Goal: Task Accomplishment & Management: Manage account settings

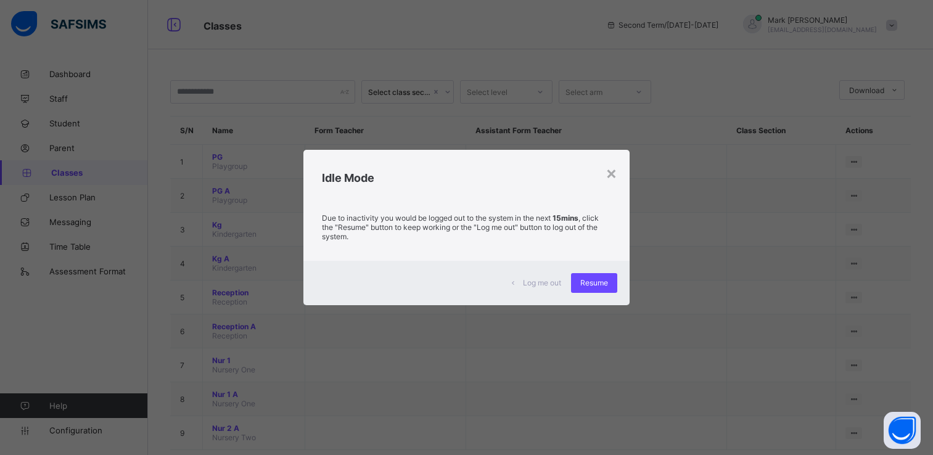
scroll to position [27, 0]
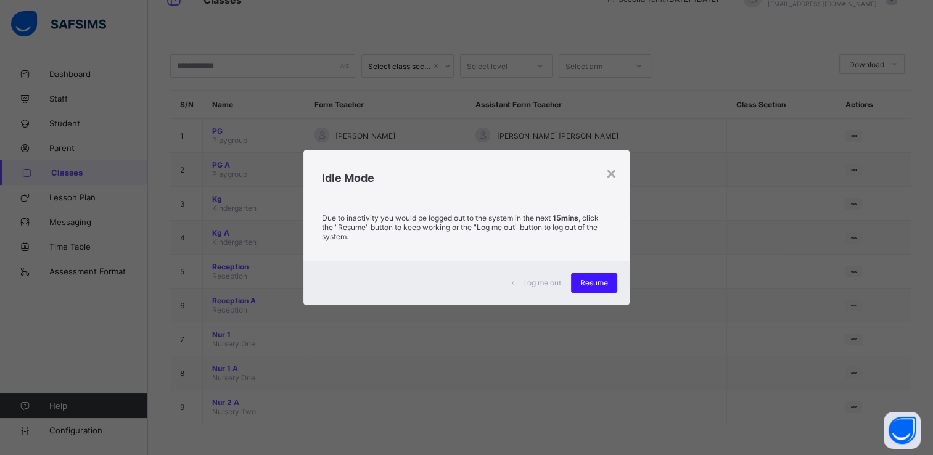
click at [599, 285] on span "Resume" at bounding box center [594, 282] width 28 height 9
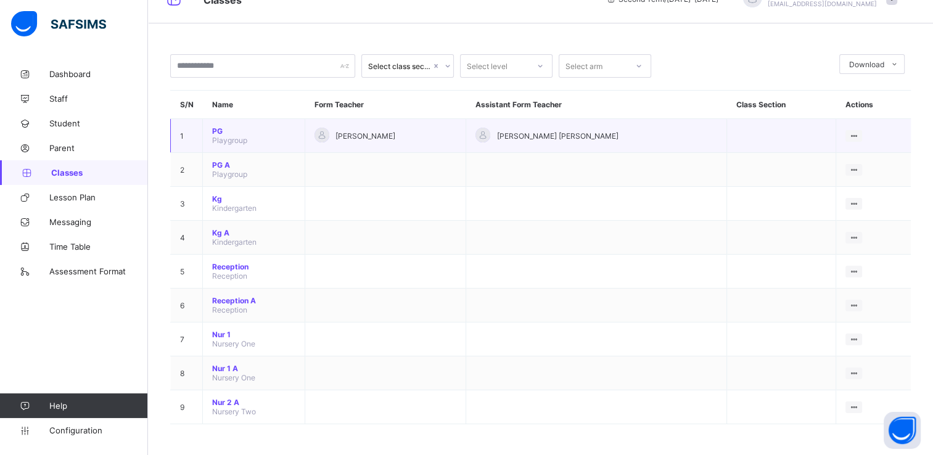
click at [646, 137] on div "[PERSON_NAME] [PERSON_NAME]" at bounding box center [596, 136] width 242 height 17
click at [490, 134] on div at bounding box center [482, 135] width 15 height 15
click at [329, 134] on div at bounding box center [321, 135] width 15 height 15
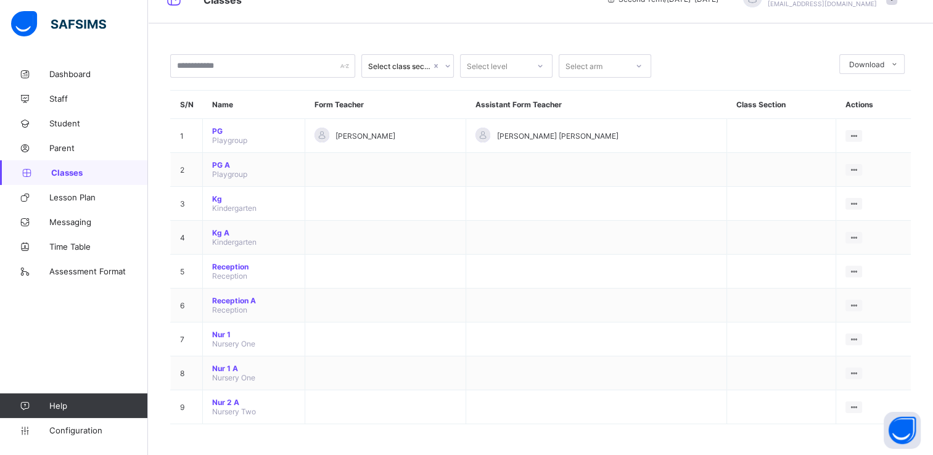
click at [412, 75] on div "Select class section" at bounding box center [407, 65] width 92 height 23
click at [484, 67] on div "Select level" at bounding box center [487, 65] width 41 height 23
click at [476, 98] on div "PG" at bounding box center [505, 92] width 91 height 19
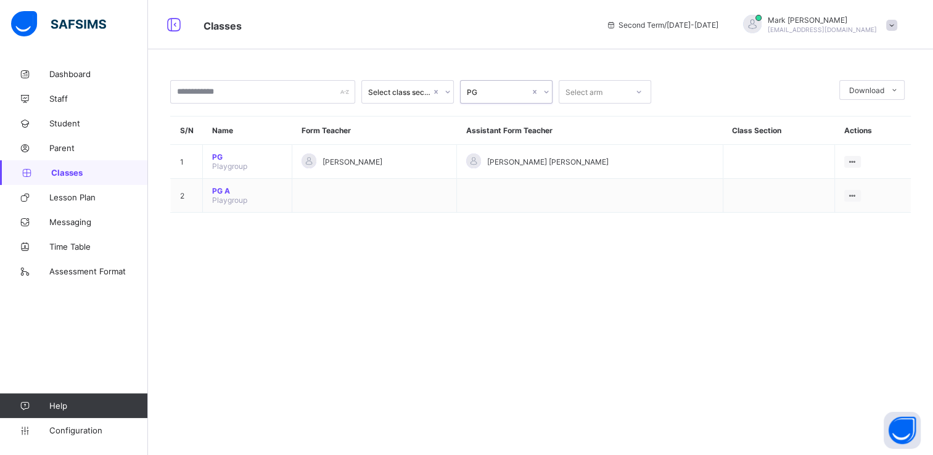
scroll to position [0, 0]
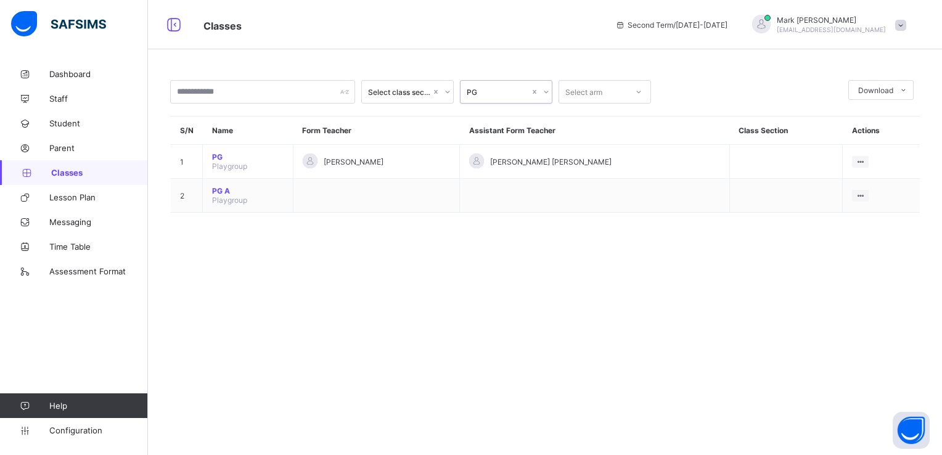
click at [578, 100] on div "Select arm" at bounding box center [583, 91] width 37 height 23
click at [518, 96] on div "PG" at bounding box center [498, 92] width 63 height 9
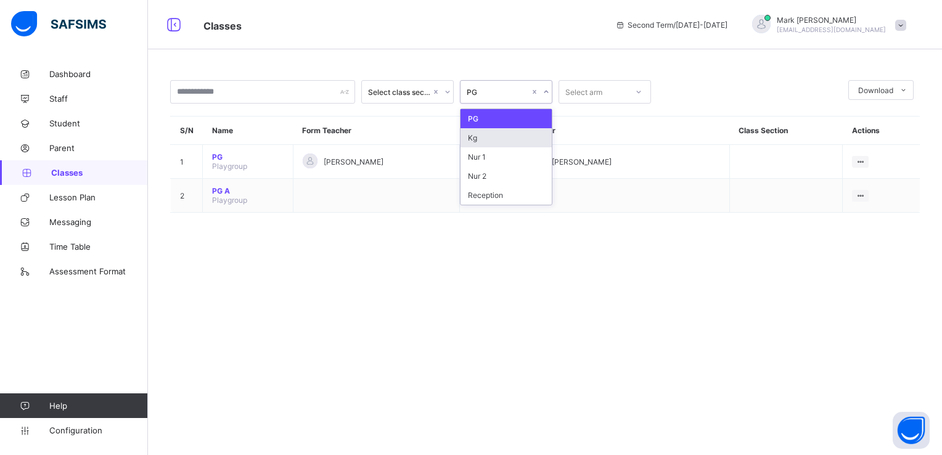
click at [491, 138] on div "Kg" at bounding box center [505, 137] width 91 height 19
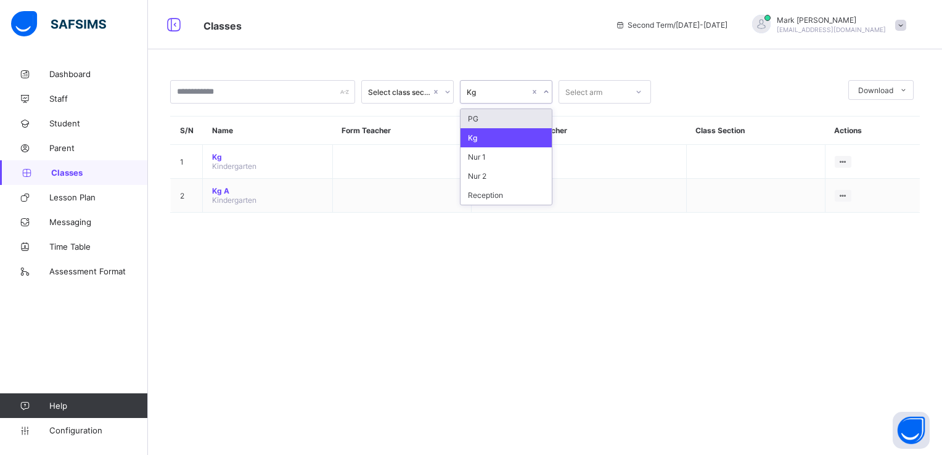
click at [497, 97] on div "Kg" at bounding box center [494, 91] width 68 height 17
click at [493, 159] on div "Nur 1" at bounding box center [505, 156] width 91 height 19
click at [488, 96] on div "Nur 1" at bounding box center [498, 92] width 63 height 9
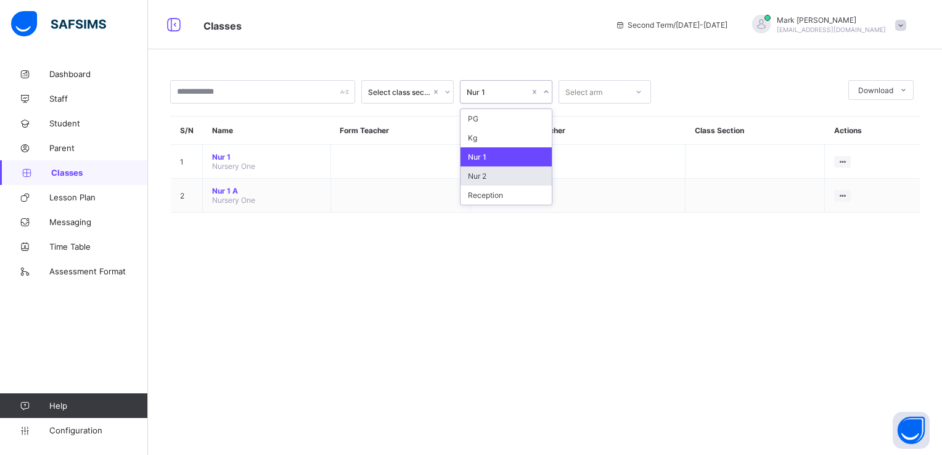
click at [488, 176] on div "Nur 2" at bounding box center [505, 175] width 91 height 19
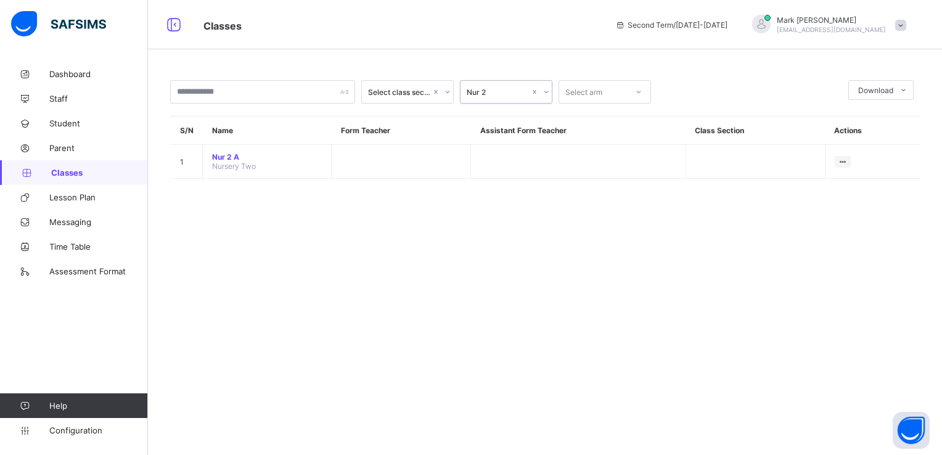
click at [486, 90] on div "Nur 2" at bounding box center [498, 92] width 63 height 9
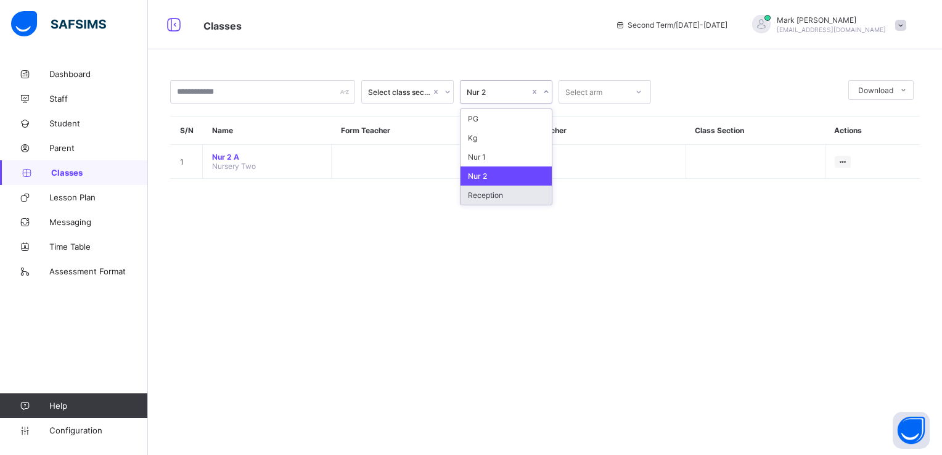
click at [505, 203] on div "Reception" at bounding box center [505, 195] width 91 height 19
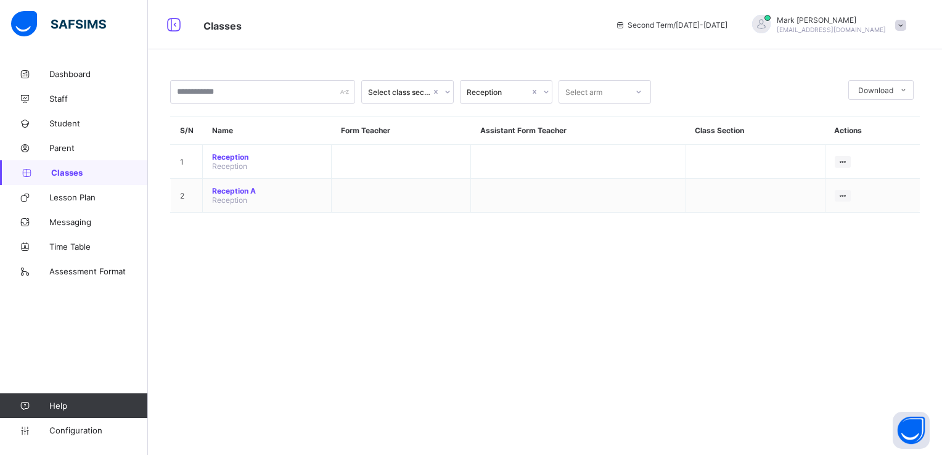
click at [93, 170] on span "Classes" at bounding box center [99, 173] width 97 height 10
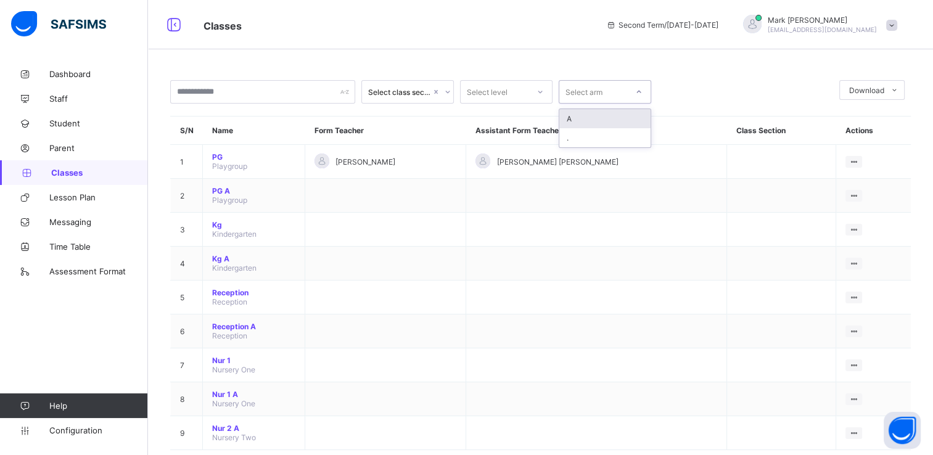
click at [589, 92] on div "Select arm" at bounding box center [583, 91] width 37 height 23
click at [91, 433] on span "Configuration" at bounding box center [98, 430] width 98 height 10
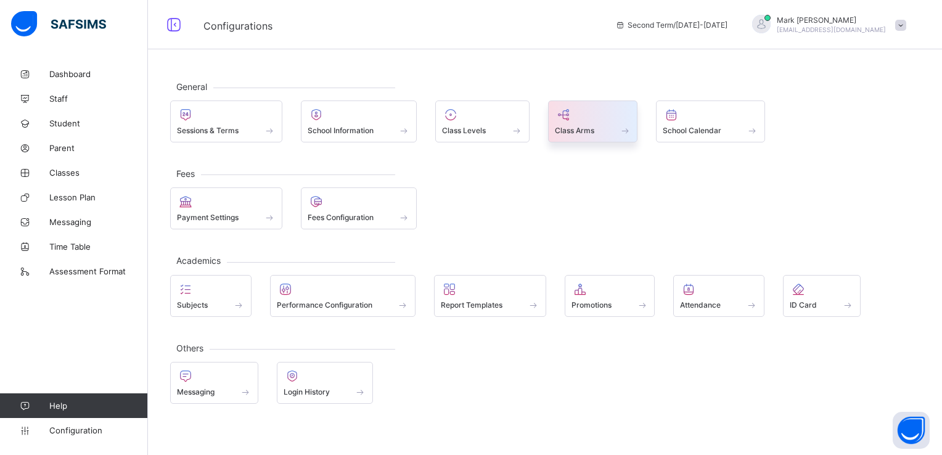
click at [607, 138] on div "Class Arms" at bounding box center [593, 121] width 90 height 42
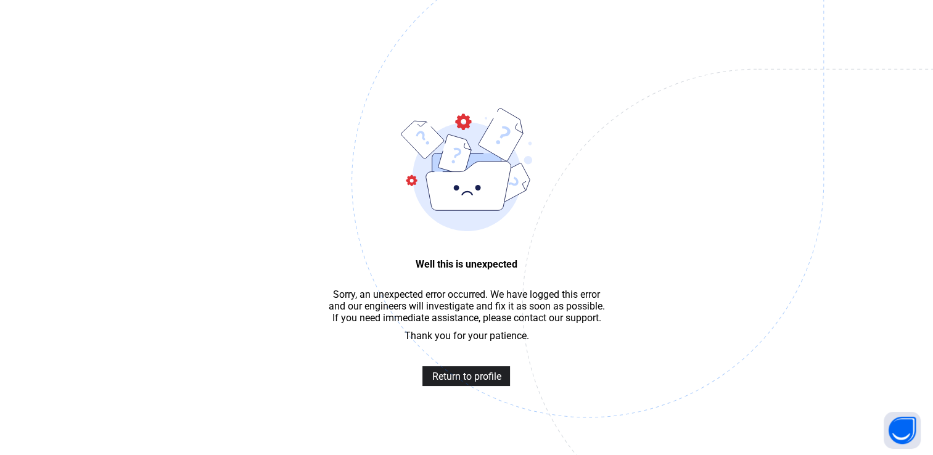
click at [478, 382] on span "Return to profile" at bounding box center [465, 376] width 69 height 12
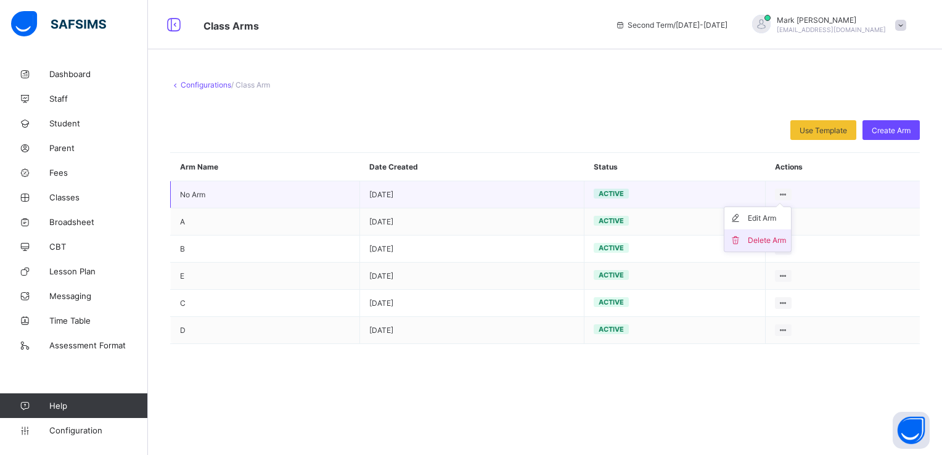
click at [762, 238] on div "Delete Arm" at bounding box center [767, 240] width 38 height 12
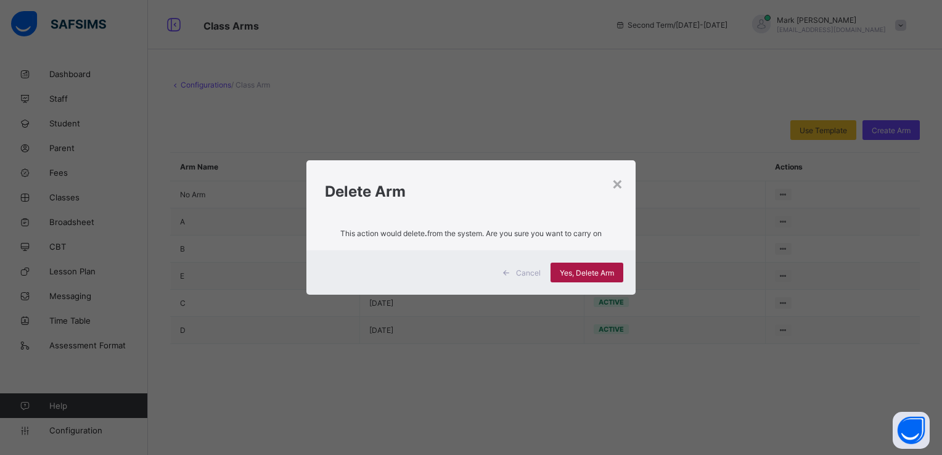
click at [601, 277] on div "Yes, Delete Arm" at bounding box center [586, 273] width 73 height 20
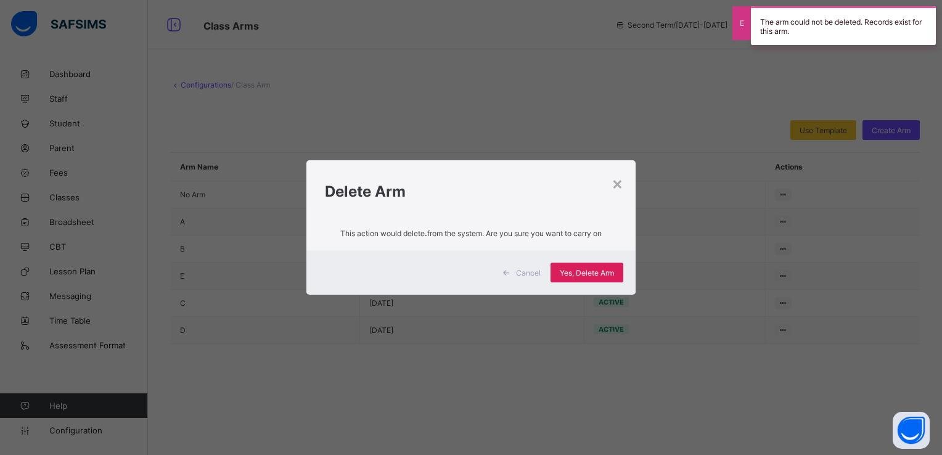
click at [701, 190] on div "× Delete Arm This action would delete . from the system. Are you sure you want …" at bounding box center [471, 227] width 942 height 455
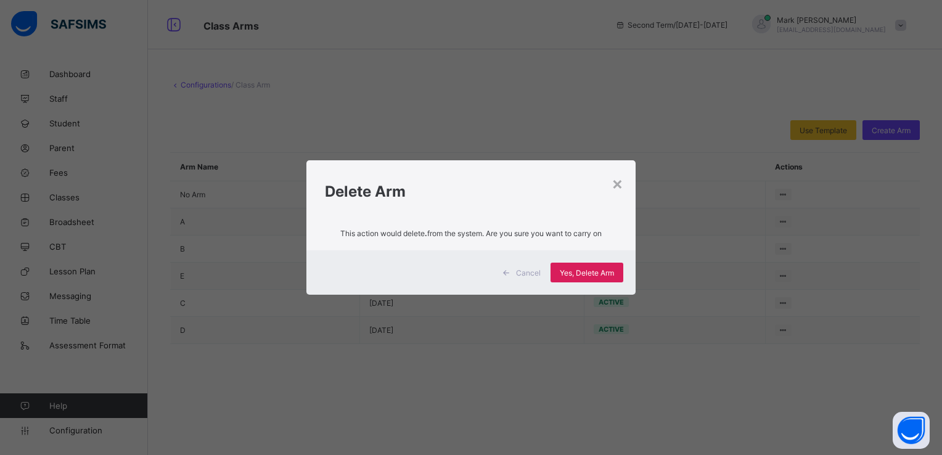
click at [532, 269] on span "Cancel" at bounding box center [528, 272] width 25 height 9
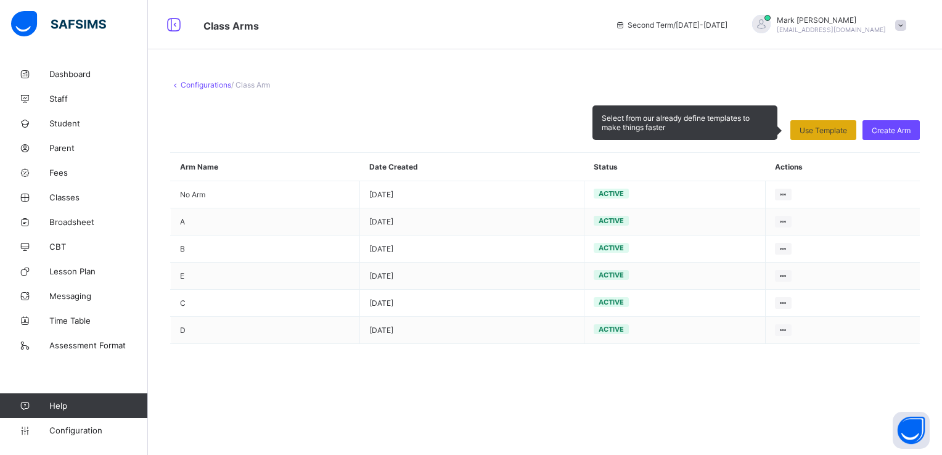
click at [833, 126] on span "Use Template" at bounding box center [822, 130] width 47 height 9
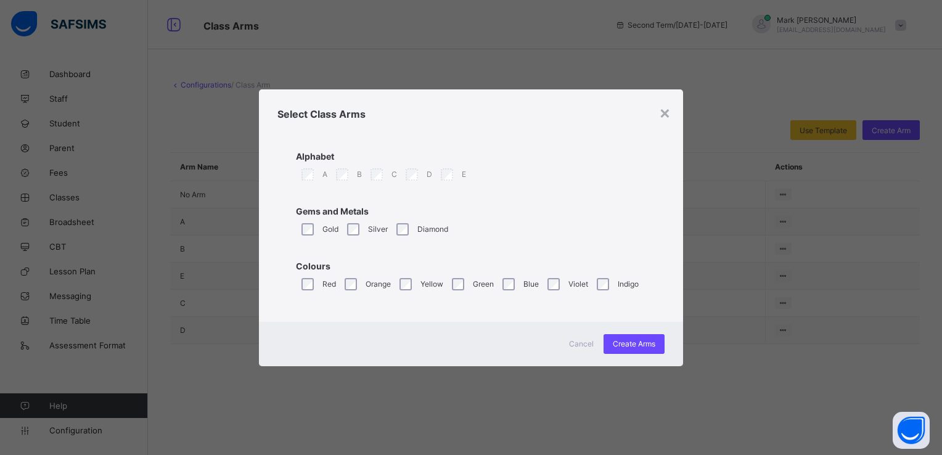
click at [342, 226] on div "Silver" at bounding box center [365, 229] width 49 height 26
click at [339, 286] on div "Orange" at bounding box center [366, 284] width 55 height 26
click at [394, 282] on div "Yellow" at bounding box center [420, 284] width 52 height 26
click at [613, 339] on span "Create Arms" at bounding box center [634, 343] width 43 height 9
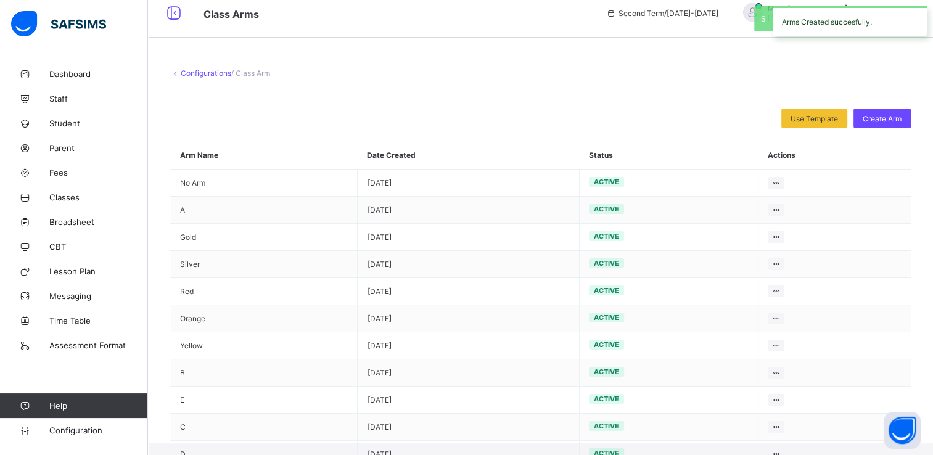
scroll to position [25, 0]
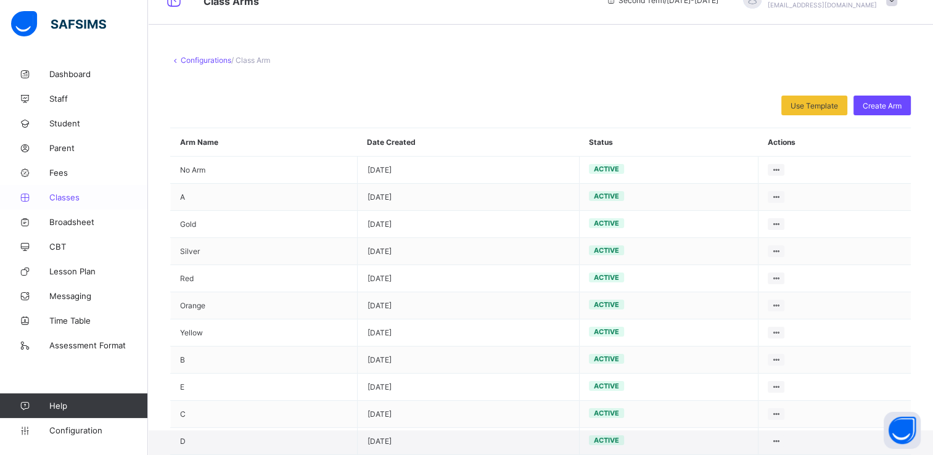
click at [69, 201] on span "Classes" at bounding box center [98, 197] width 99 height 10
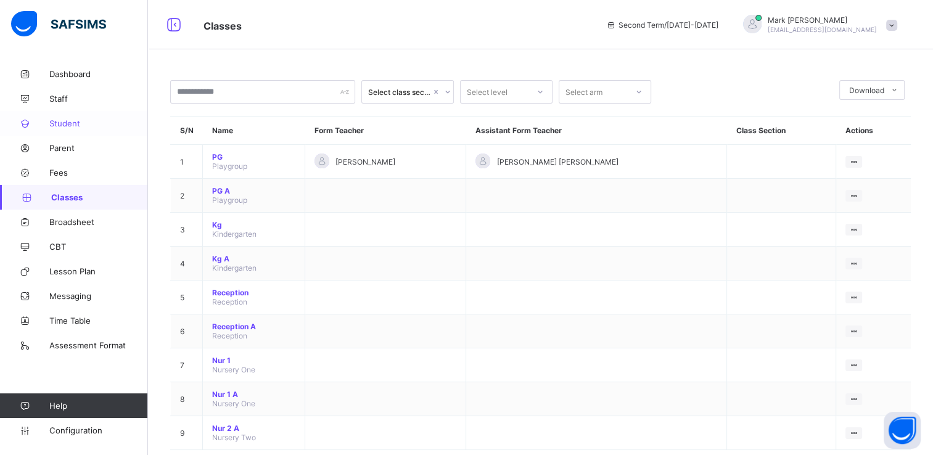
click at [68, 120] on span "Student" at bounding box center [98, 123] width 99 height 10
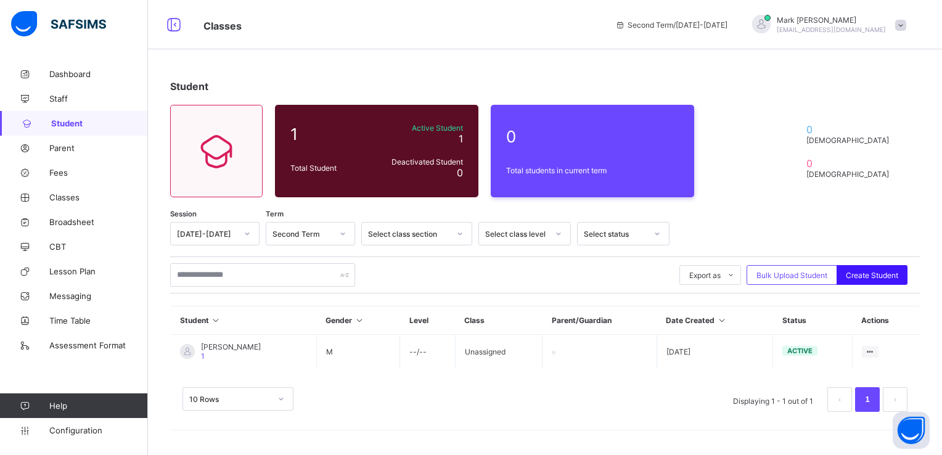
click at [870, 272] on span "Create Student" at bounding box center [872, 275] width 52 height 9
select select "**"
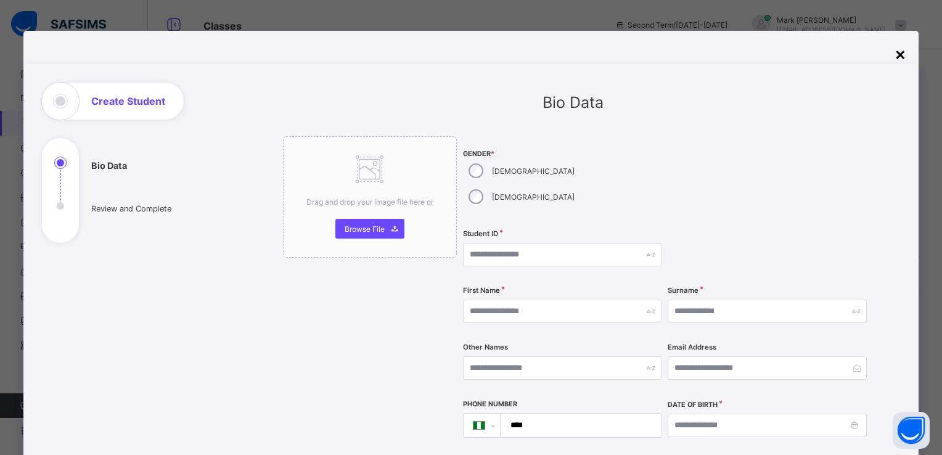
click at [900, 54] on div "×" at bounding box center [900, 53] width 12 height 21
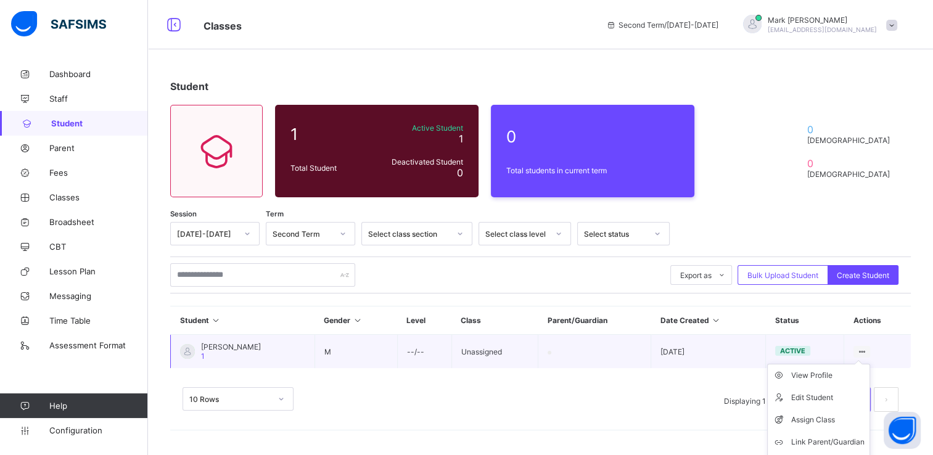
click at [870, 364] on ul "View Profile Edit Student Assign Class Link Parent/Guardian Delete Student" at bounding box center [818, 420] width 103 height 112
click at [830, 396] on div "Edit Student" at bounding box center [827, 397] width 73 height 12
select select "**"
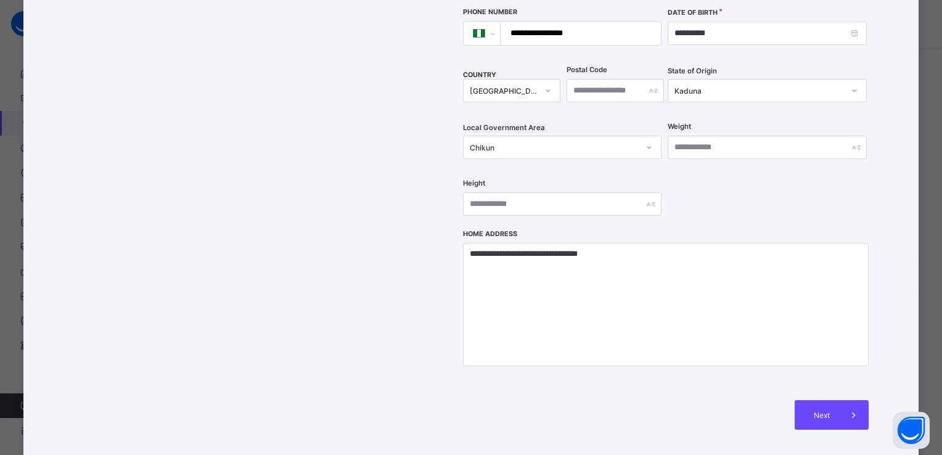
scroll to position [407, 0]
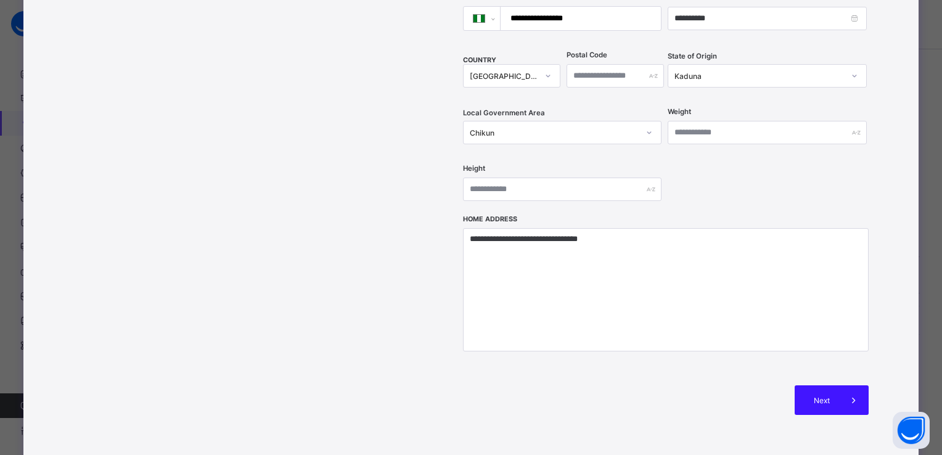
click at [814, 396] on span "Next" at bounding box center [821, 400] width 35 height 9
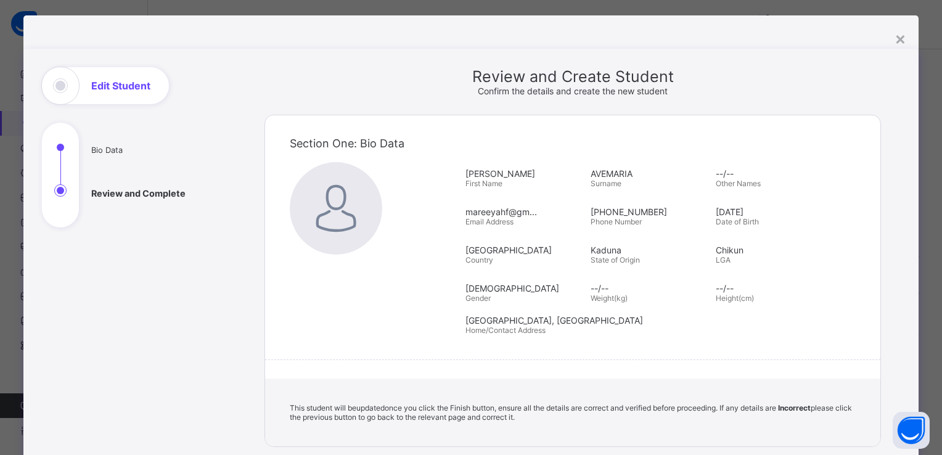
scroll to position [0, 0]
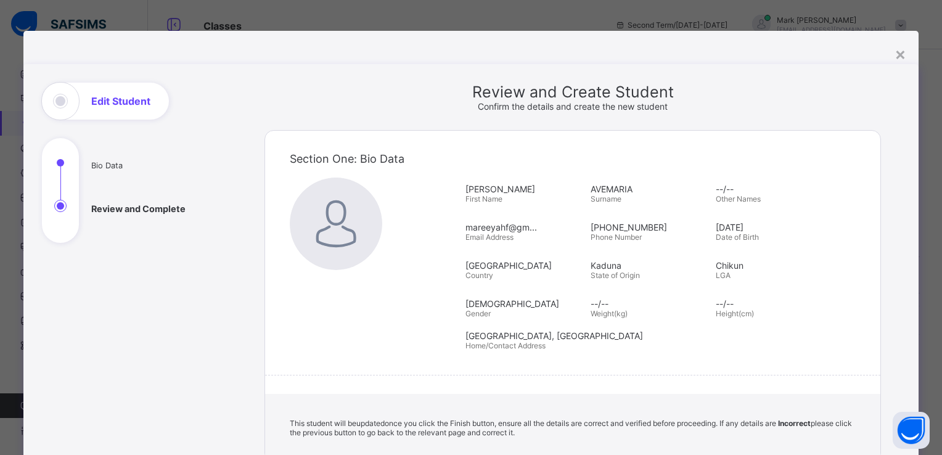
click at [729, 324] on div "[GEOGRAPHIC_DATA], [GEOGRAPHIC_DATA] Home/Contact Address" at bounding box center [663, 340] width 396 height 32
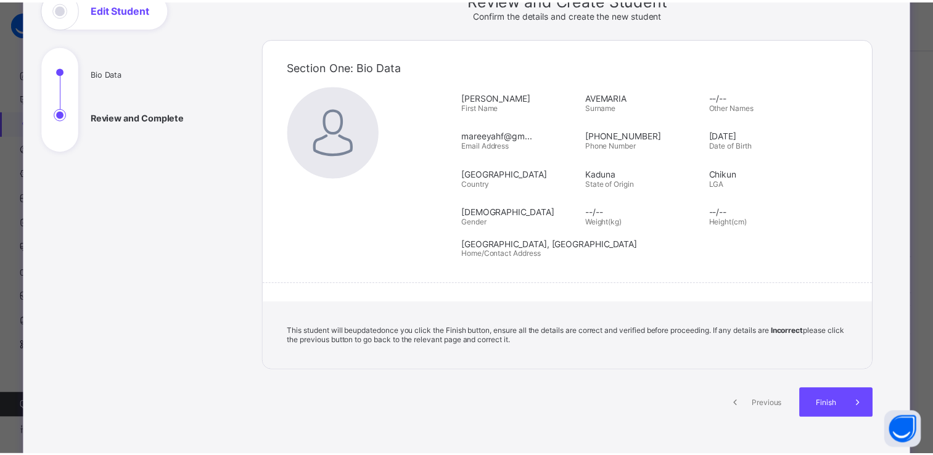
scroll to position [94, 0]
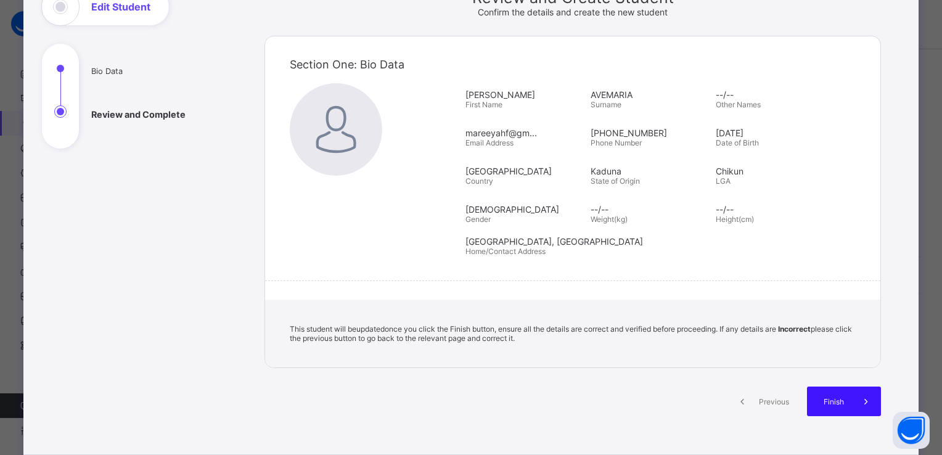
click at [843, 401] on span "Finish" at bounding box center [833, 401] width 35 height 9
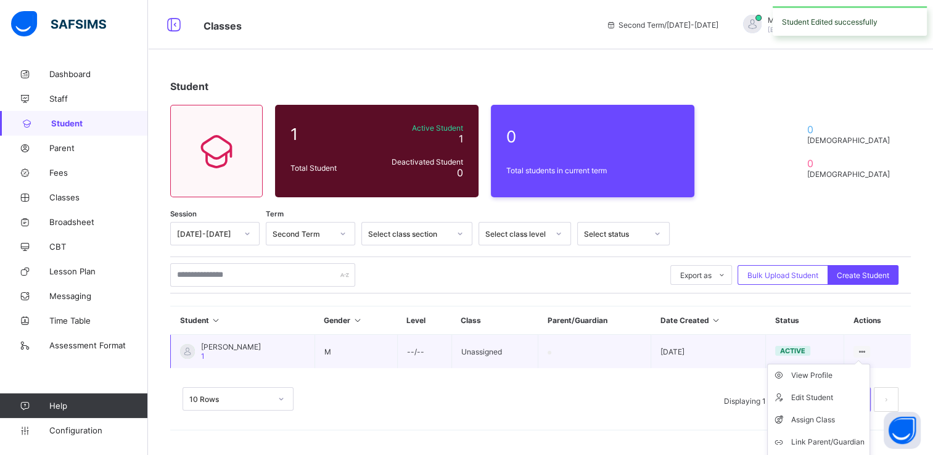
click at [868, 364] on ul "View Profile Edit Student Assign Class Link Parent/Guardian Delete Student" at bounding box center [818, 420] width 103 height 112
click at [838, 414] on div "Assign Class" at bounding box center [827, 420] width 73 height 12
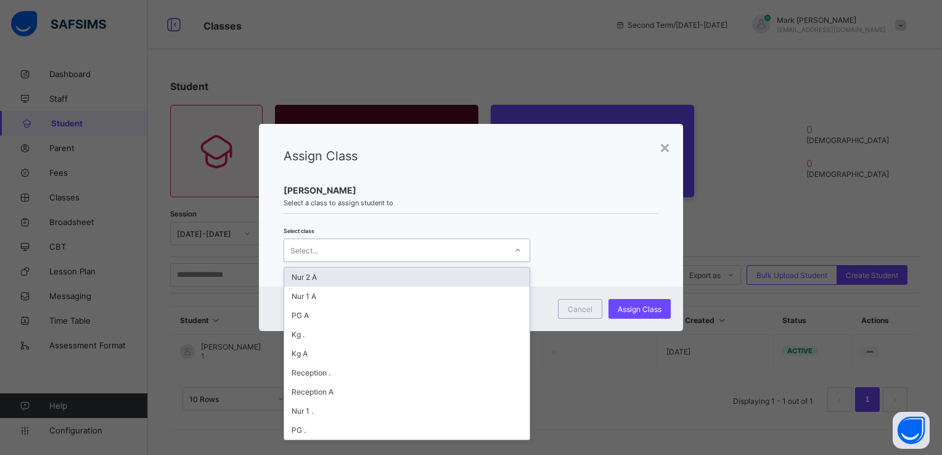
click at [493, 239] on div "Select..." at bounding box center [407, 250] width 247 height 23
click at [340, 277] on div "Nur 2 A" at bounding box center [406, 277] width 245 height 19
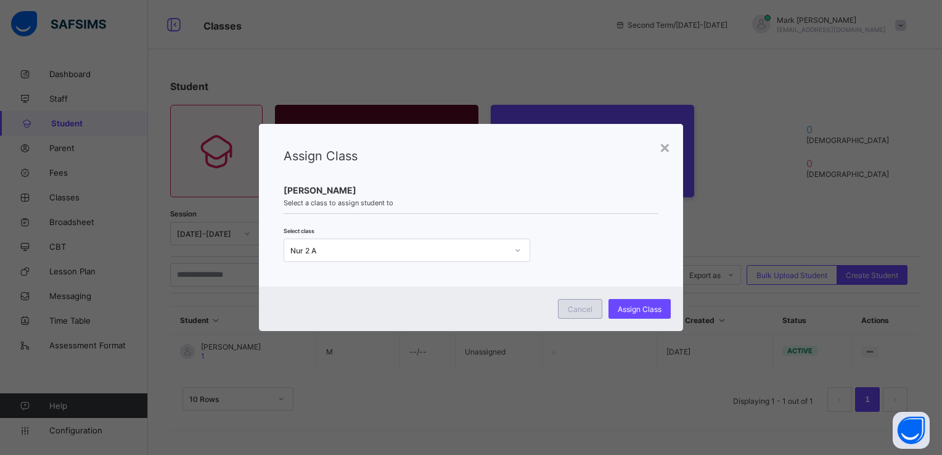
click at [576, 314] on div "Cancel" at bounding box center [580, 309] width 44 height 20
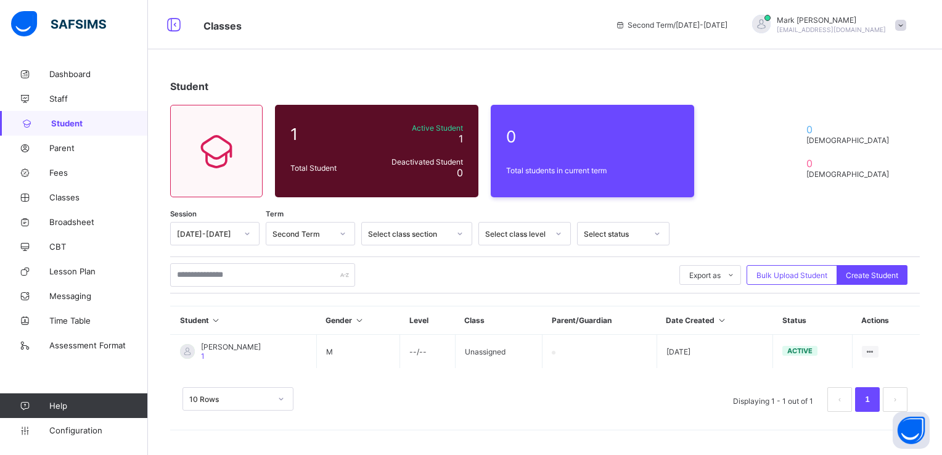
click at [386, 235] on div "Select class section" at bounding box center [408, 233] width 81 height 9
click at [335, 234] on div at bounding box center [342, 234] width 21 height 20
click at [313, 292] on div "First Term" at bounding box center [310, 298] width 88 height 19
click at [416, 239] on div "Select class section" at bounding box center [405, 233] width 86 height 17
click at [641, 285] on div "Export as Pdf Report Excel Report Excel Report (LMS) Bulk Upload Student Create…" at bounding box center [545, 274] width 750 height 23
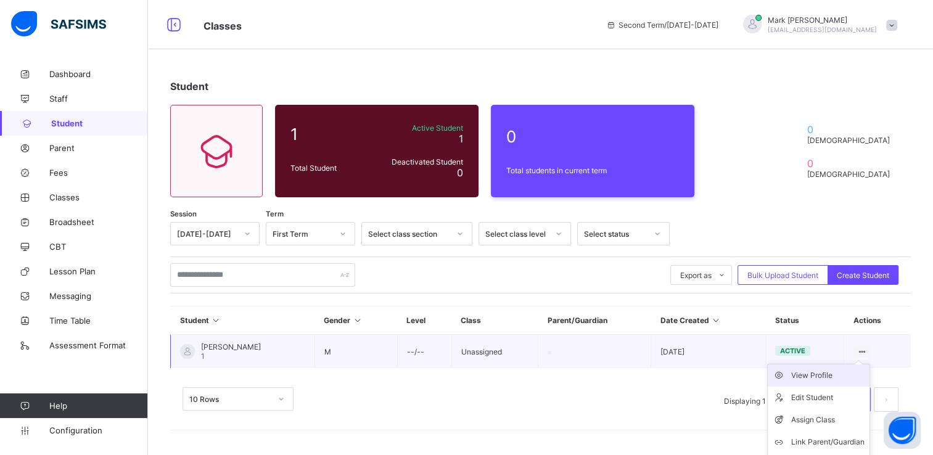
click at [848, 372] on div "View Profile" at bounding box center [827, 375] width 73 height 12
